Goal: Check status: Check status

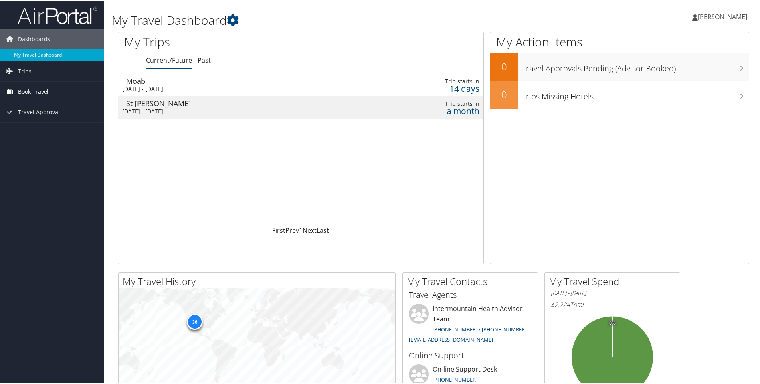
click at [36, 90] on span "Book Travel" at bounding box center [33, 91] width 31 height 20
click at [41, 130] on link "Book/Manage Online Trips" at bounding box center [52, 131] width 104 height 12
click at [25, 91] on span "Book Travel" at bounding box center [33, 91] width 31 height 20
click at [25, 89] on span "Book Travel" at bounding box center [33, 91] width 31 height 20
click at [27, 69] on span "Trips" at bounding box center [25, 71] width 14 height 20
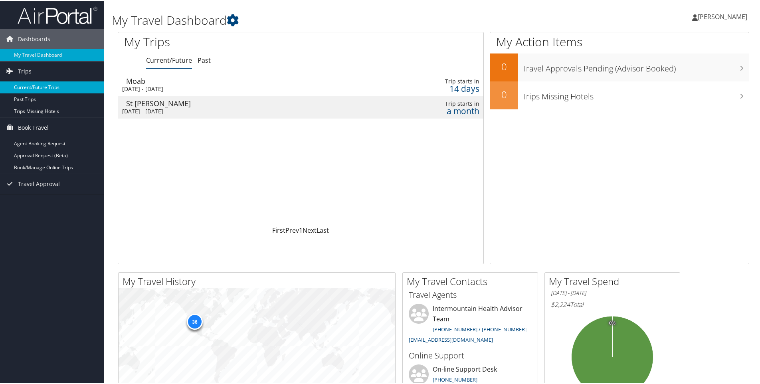
click at [36, 87] on link "Current/Future Trips" at bounding box center [52, 87] width 104 height 12
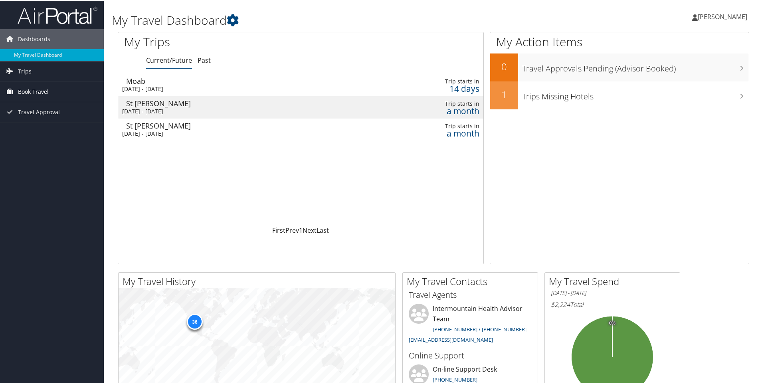
click at [42, 85] on span "Book Travel" at bounding box center [33, 91] width 31 height 20
click at [37, 107] on link "Agent Booking Request" at bounding box center [52, 107] width 104 height 12
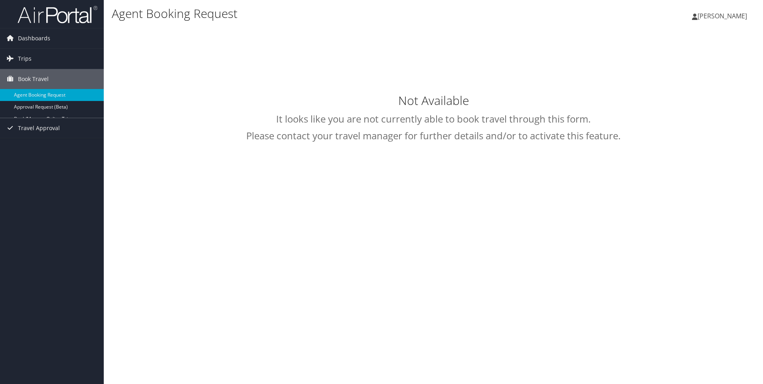
type input "[PERSON_NAME]"
select select "[EMAIL_ADDRESS][DOMAIN_NAME]"
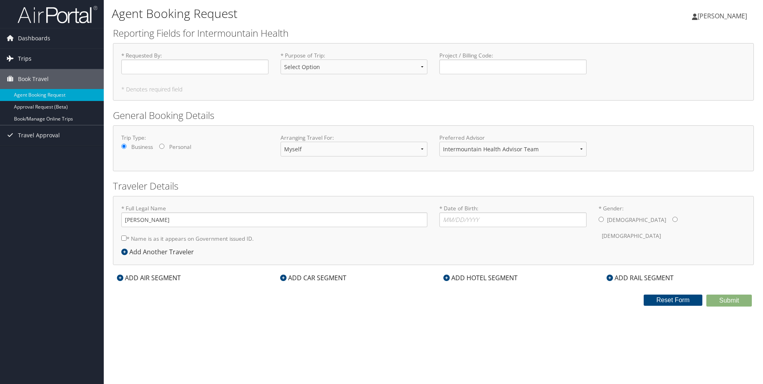
click at [30, 63] on span "Trips" at bounding box center [25, 59] width 14 height 20
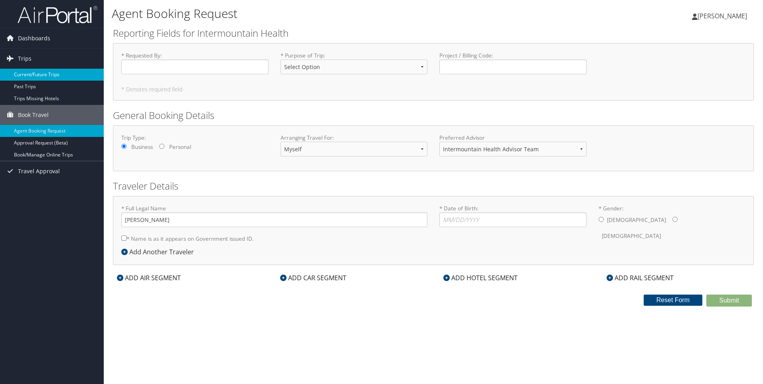
click at [40, 76] on link "Current/Future Trips" at bounding box center [52, 75] width 104 height 12
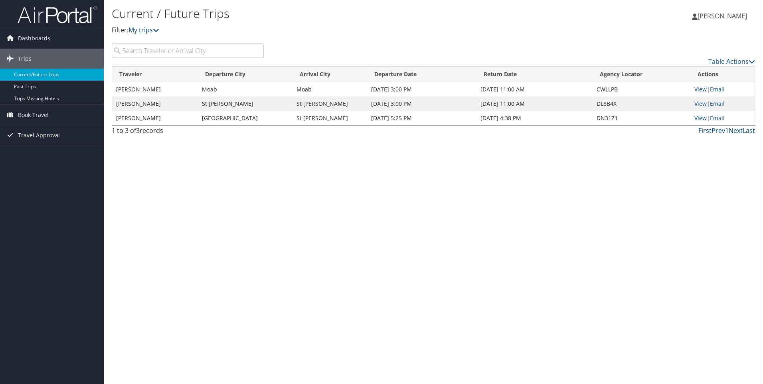
click at [251, 177] on div "Current / Future Trips Filter: My trips Kathryn Carey Kathryn Carey My Settings…" at bounding box center [433, 192] width 659 height 384
click at [703, 90] on link "View" at bounding box center [700, 89] width 12 height 8
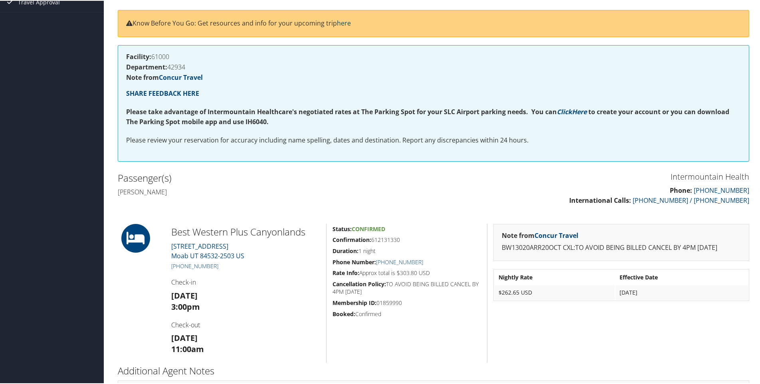
scroll to position [37, 0]
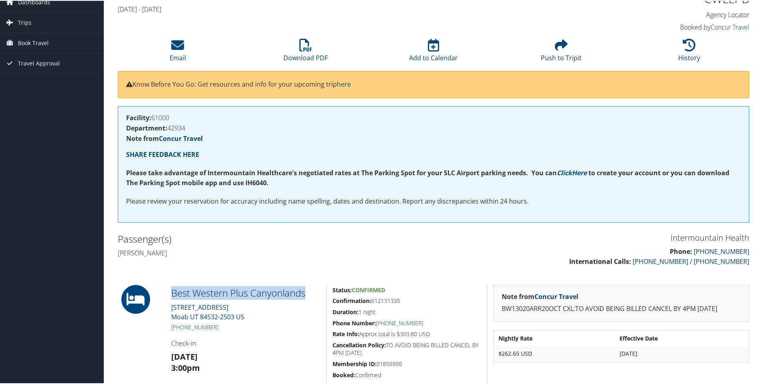
drag, startPoint x: 313, startPoint y: 295, endPoint x: 173, endPoint y: 298, distance: 140.1
click at [173, 298] on h2 "Best Western Plus Canyonlands" at bounding box center [245, 292] width 149 height 14
drag, startPoint x: 173, startPoint y: 298, endPoint x: 173, endPoint y: 293, distance: 4.8
copy h2 "Best Western Plus Canyonlands"
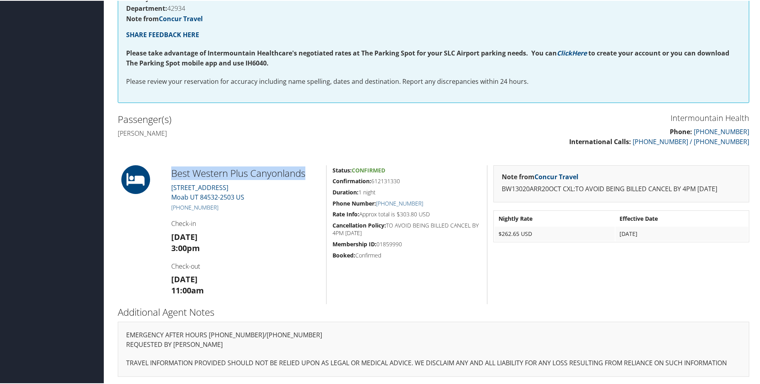
scroll to position [0, 0]
